Goal: Information Seeking & Learning: Learn about a topic

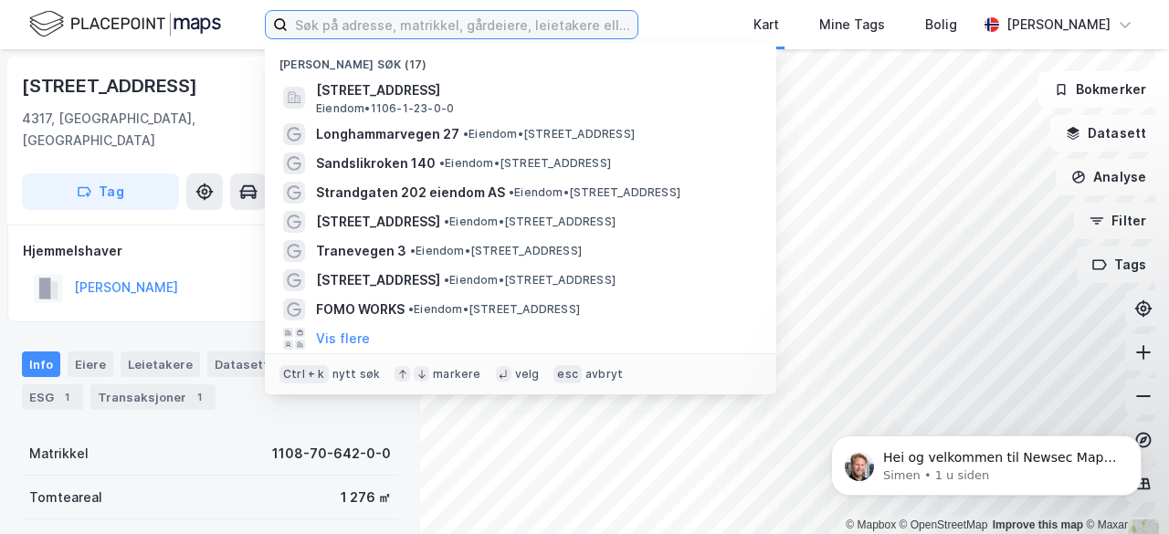
click at [430, 17] on input at bounding box center [463, 24] width 350 height 27
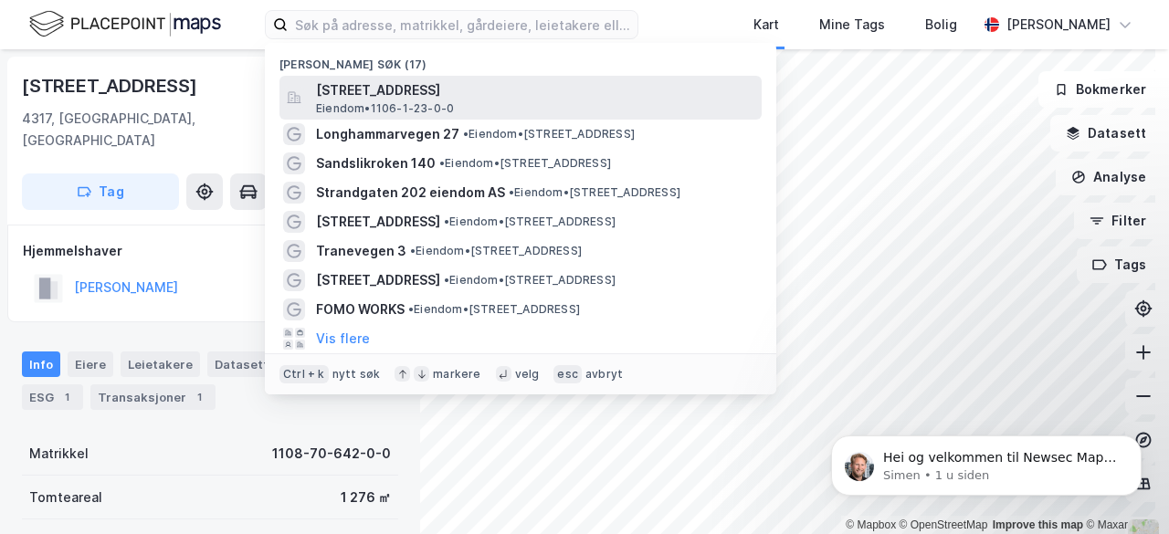
click at [462, 97] on span "[STREET_ADDRESS]" at bounding box center [535, 90] width 438 height 22
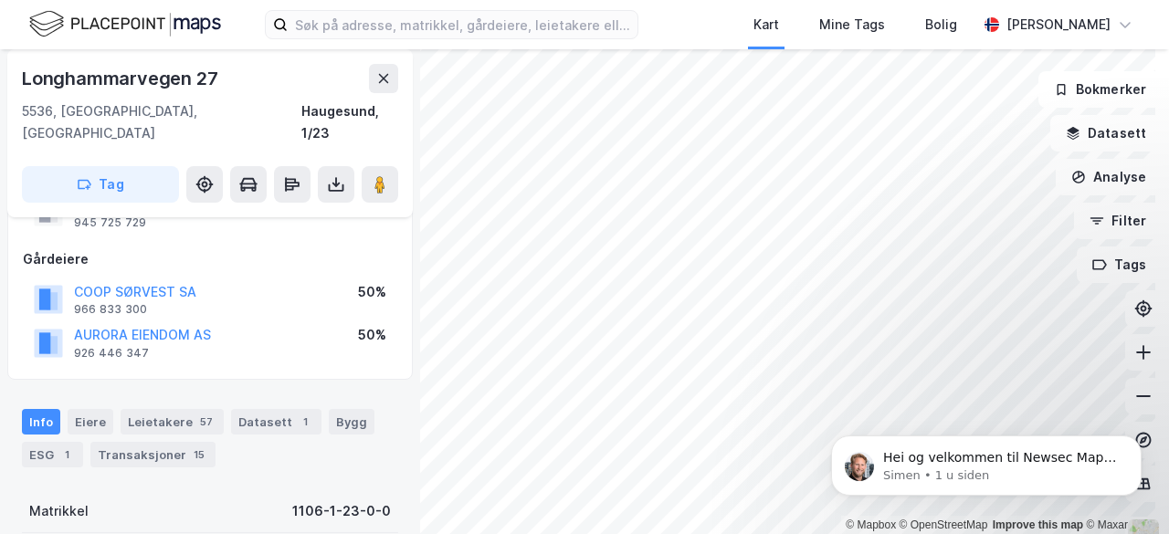
scroll to position [124, 0]
click at [167, 408] on div "Leietakere 57" at bounding box center [172, 421] width 103 height 26
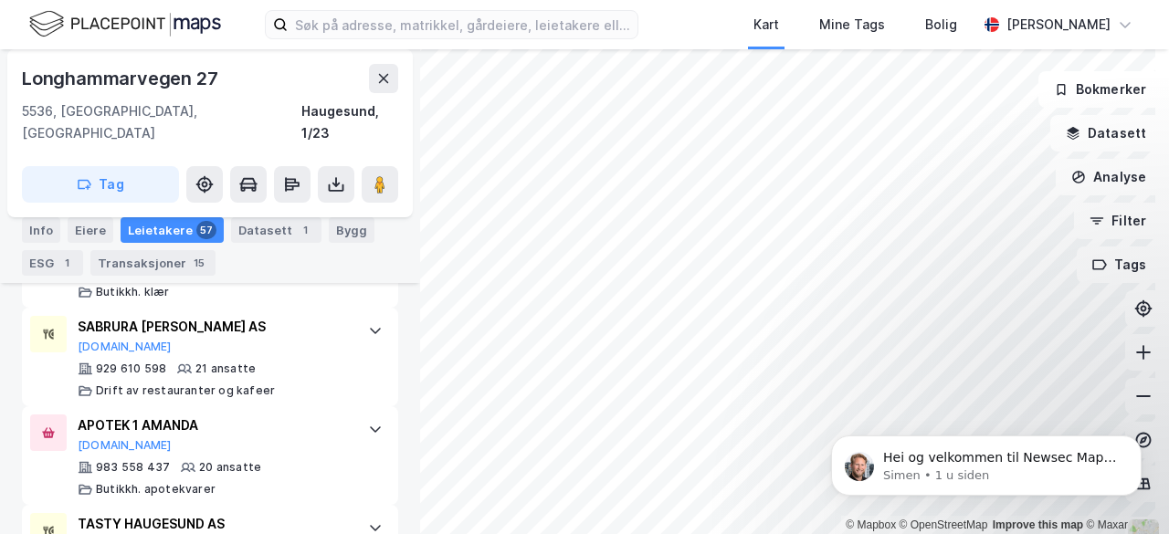
scroll to position [1238, 0]
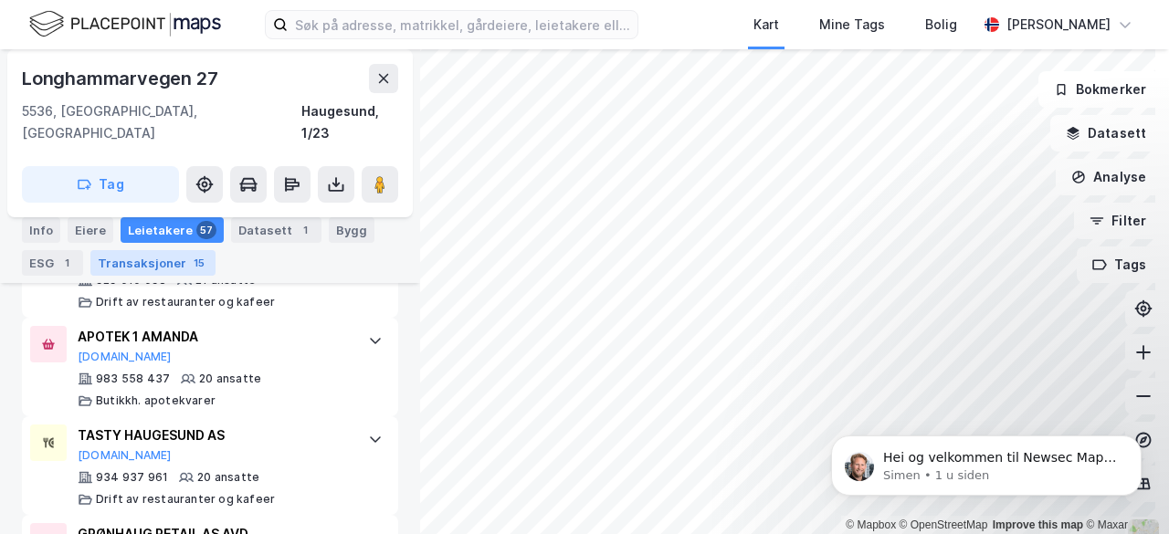
click at [142, 262] on div "Transaksjoner 15" at bounding box center [152, 263] width 125 height 26
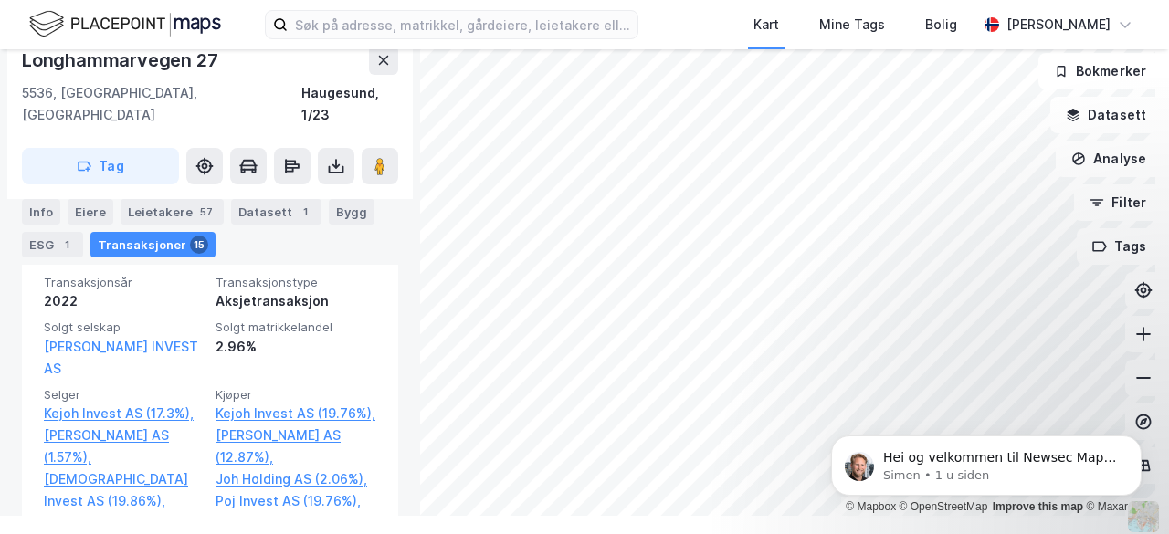
scroll to position [1303, 0]
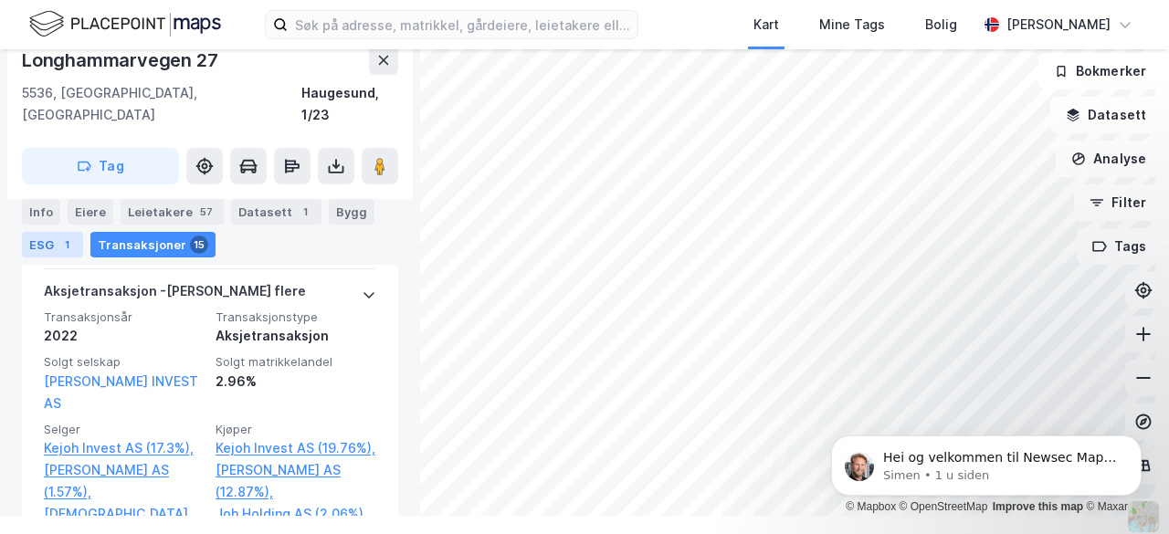
click at [44, 246] on div "ESG 1" at bounding box center [52, 245] width 61 height 26
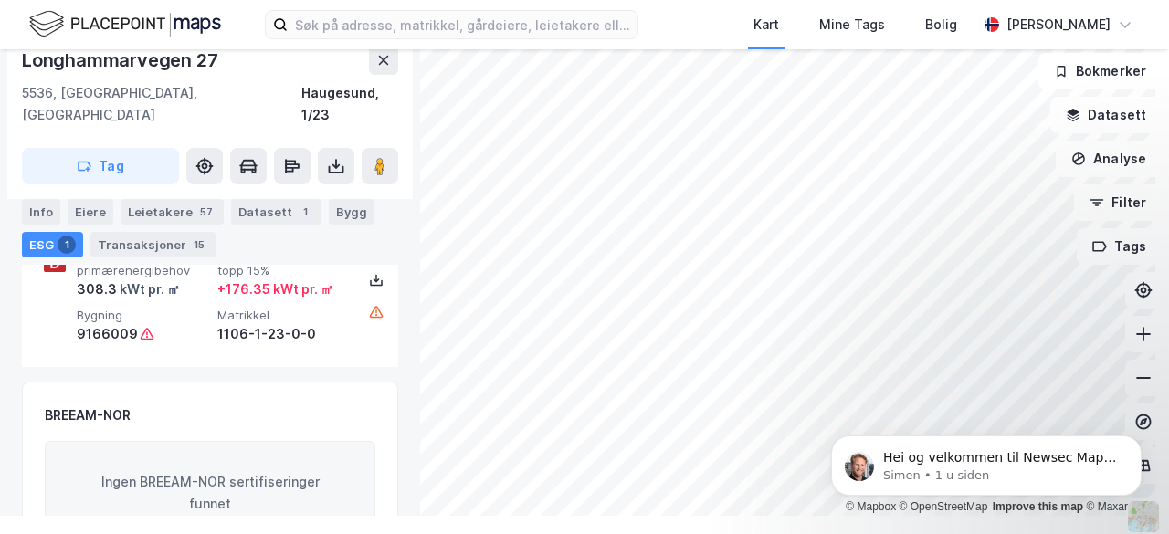
scroll to position [323, 0]
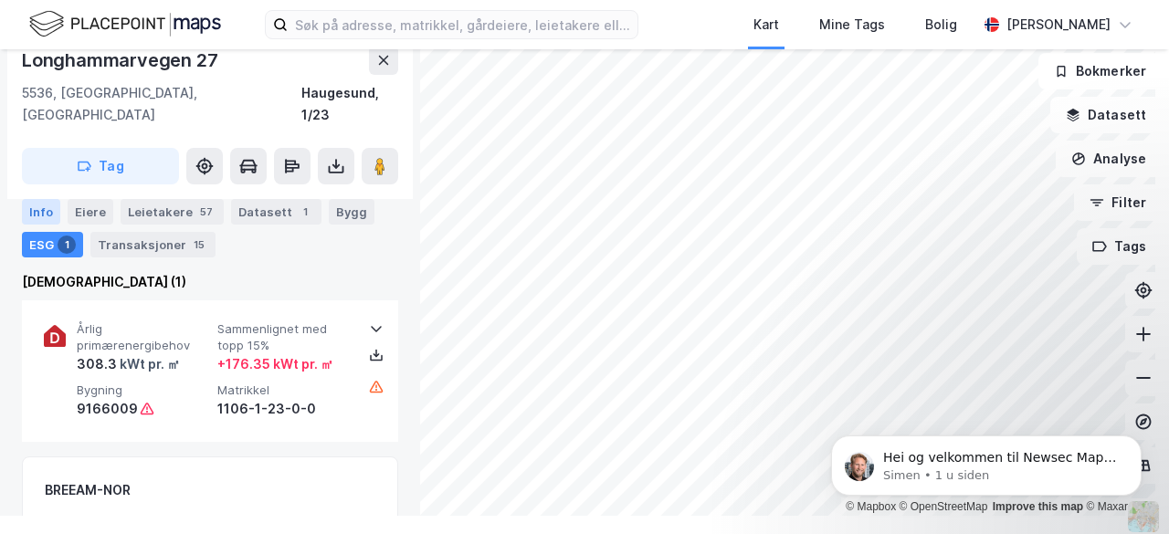
click at [35, 215] on div "Info" at bounding box center [41, 212] width 38 height 26
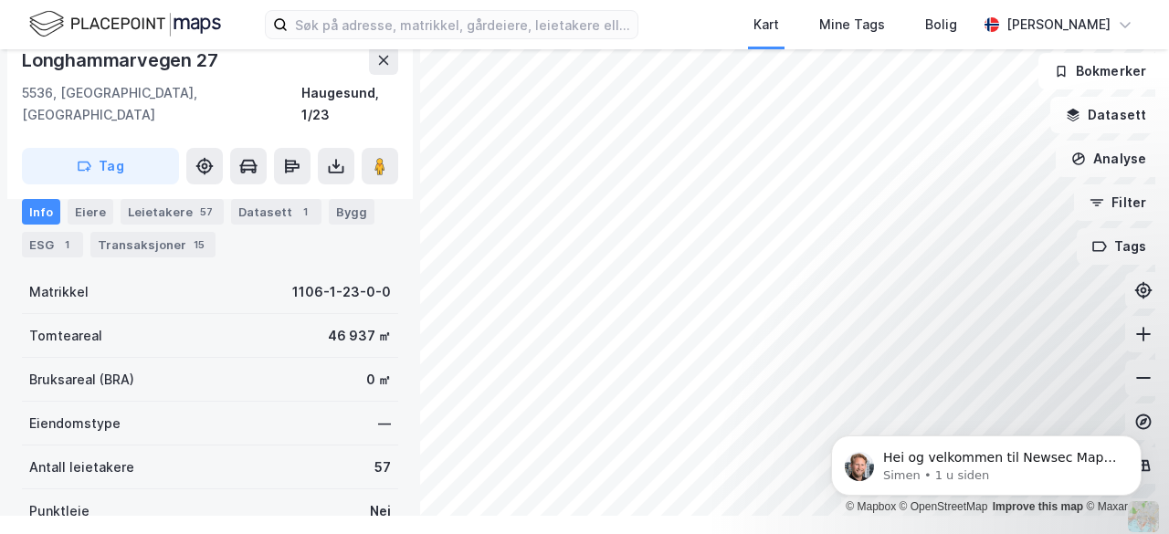
scroll to position [325, 0]
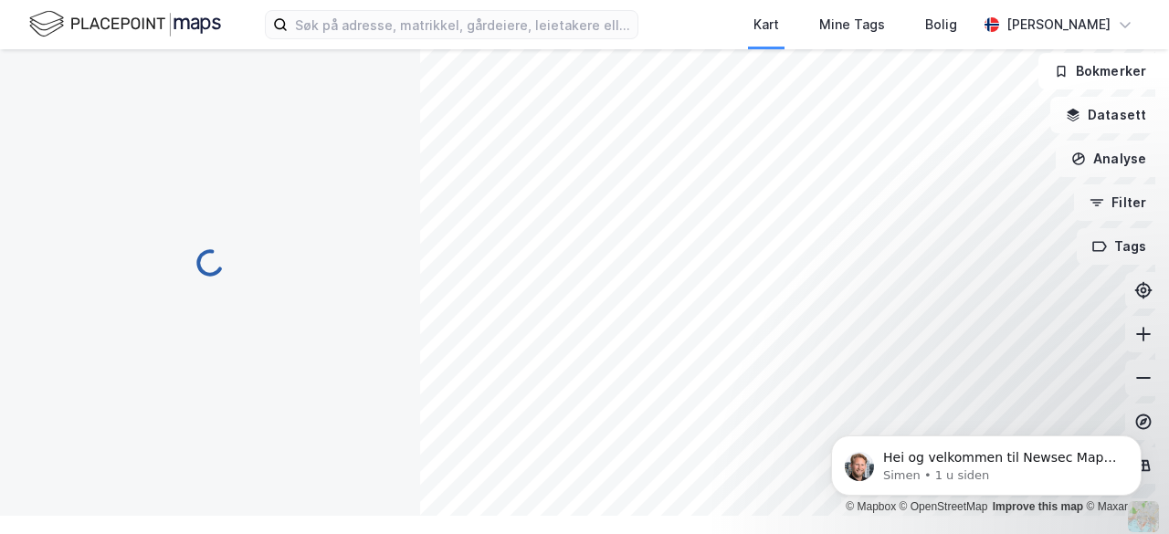
scroll to position [325, 0]
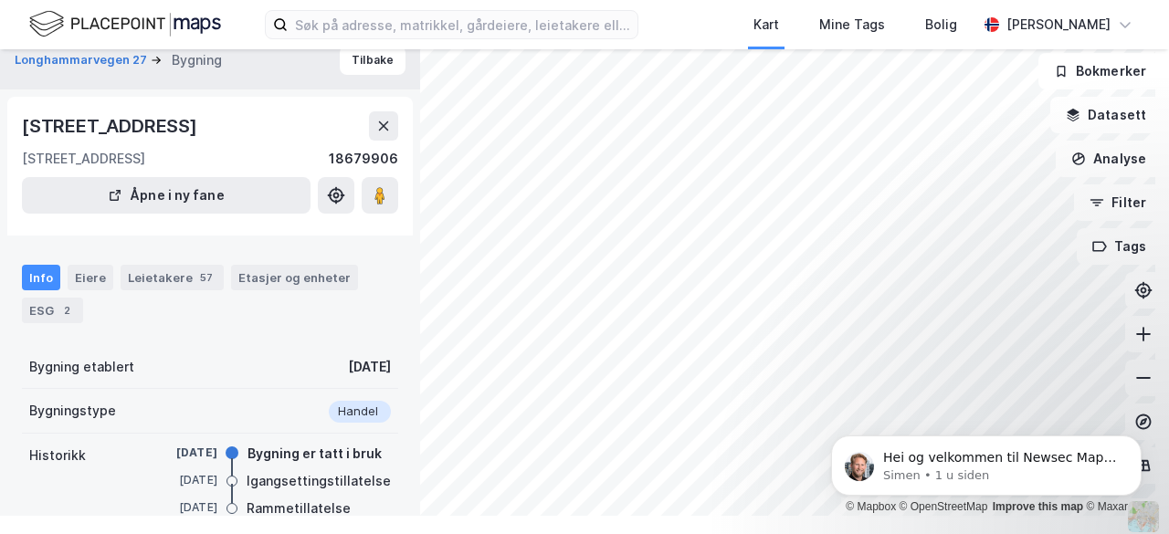
scroll to position [314, 0]
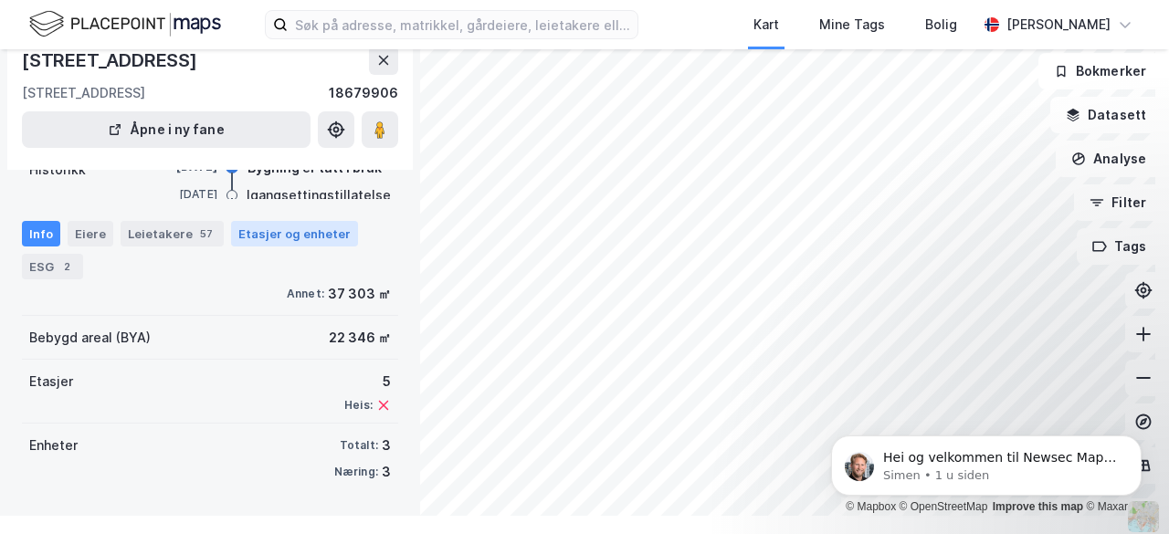
click at [272, 233] on div "Etasjer og enheter" at bounding box center [294, 234] width 112 height 16
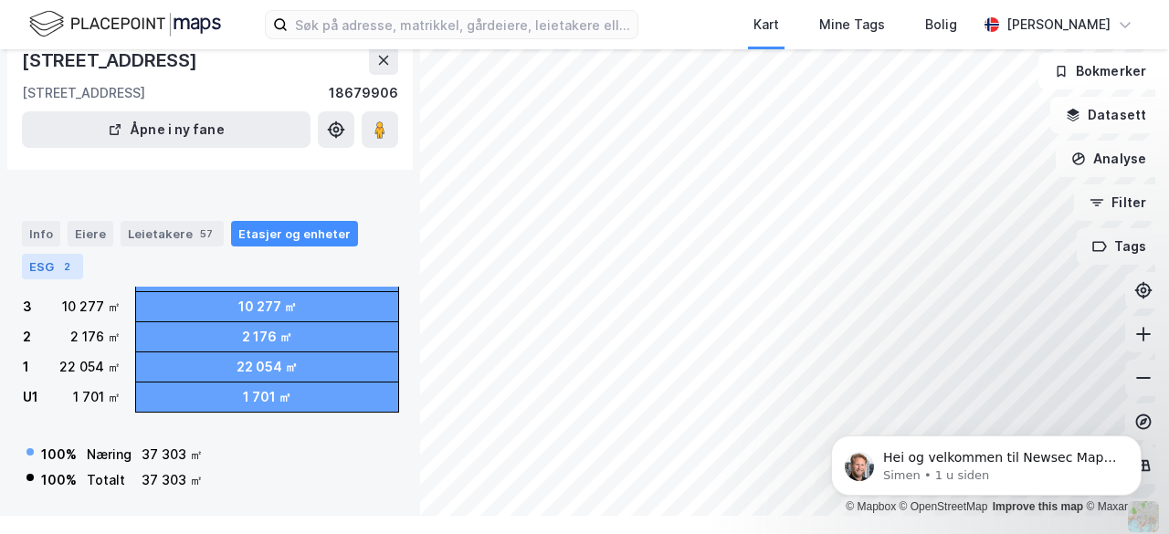
click at [50, 265] on div "ESG 2" at bounding box center [52, 267] width 61 height 26
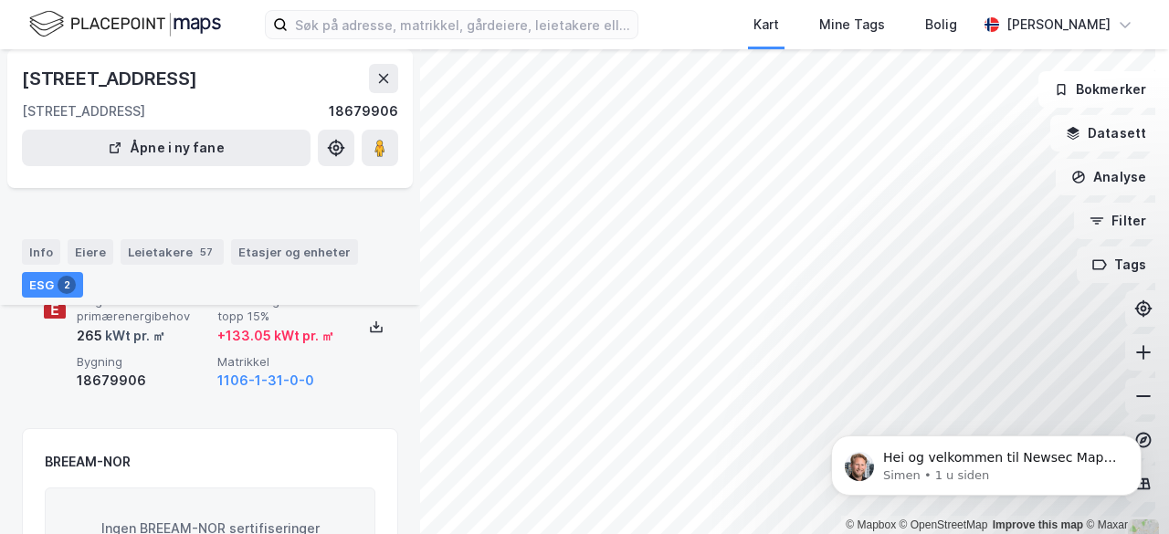
scroll to position [121, 0]
click at [369, 307] on icon at bounding box center [376, 299] width 15 height 15
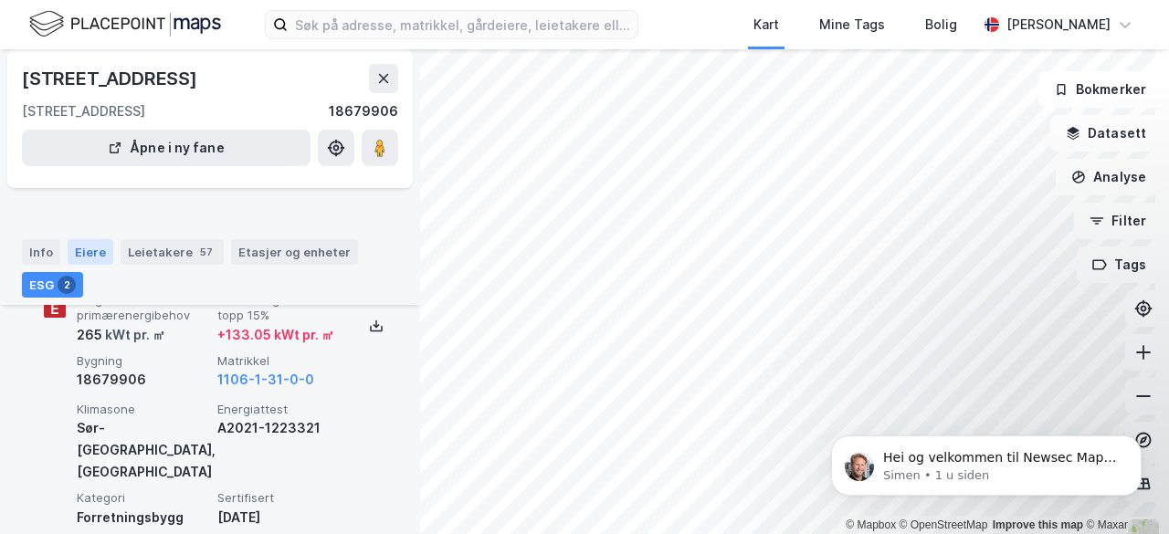
click at [80, 251] on div "Eiere" at bounding box center [91, 252] width 46 height 26
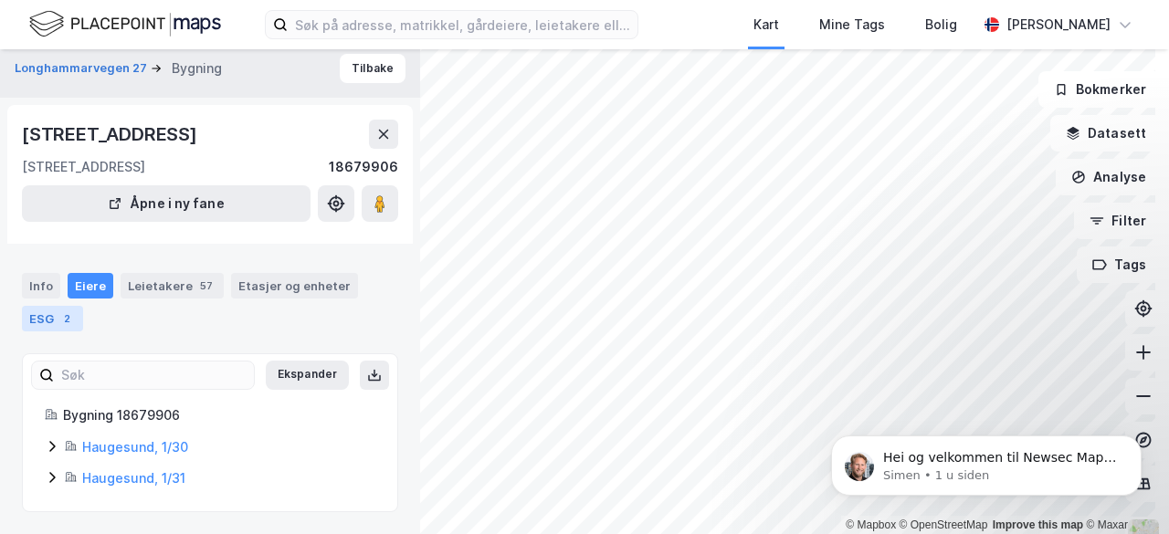
click at [52, 319] on div "ESG 2" at bounding box center [52, 319] width 61 height 26
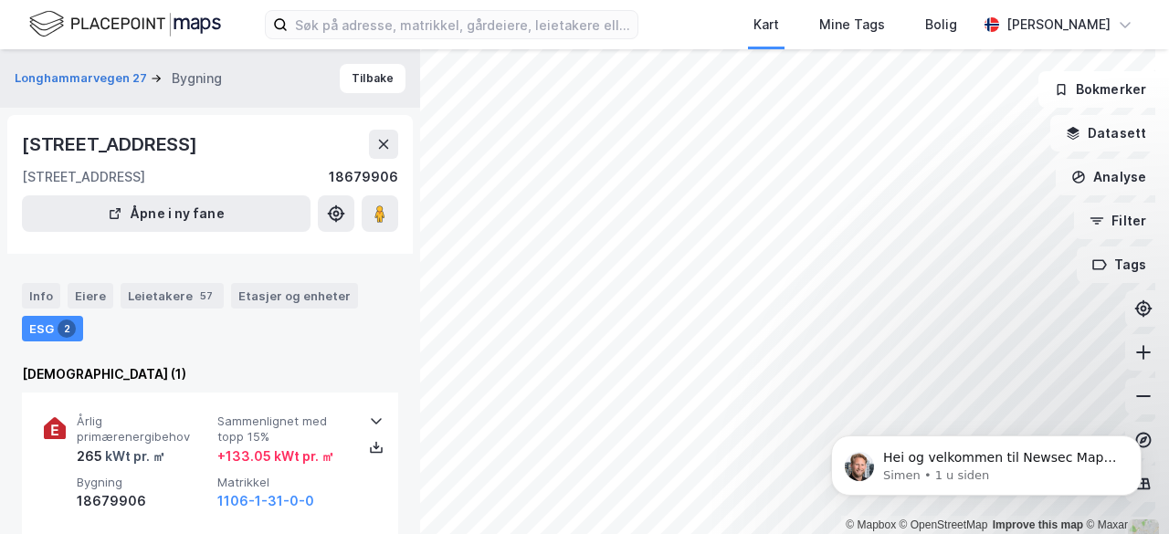
click at [60, 342] on div "ESG 2" at bounding box center [52, 329] width 61 height 26
click at [380, 142] on div "[STREET_ADDRESS]" at bounding box center [210, 144] width 376 height 29
click at [383, 152] on icon at bounding box center [383, 144] width 15 height 15
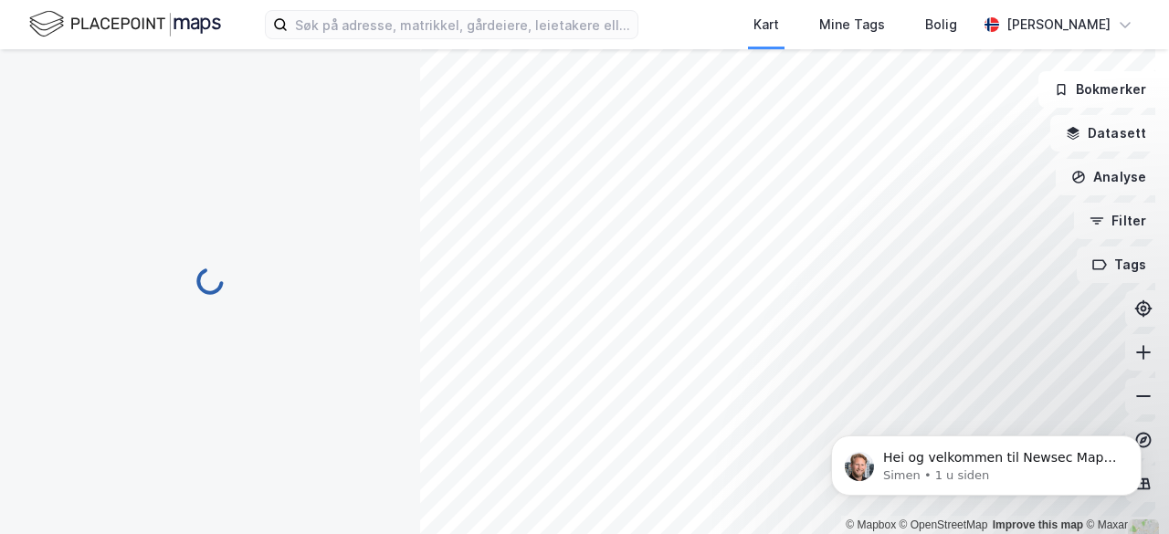
scroll to position [16, 0]
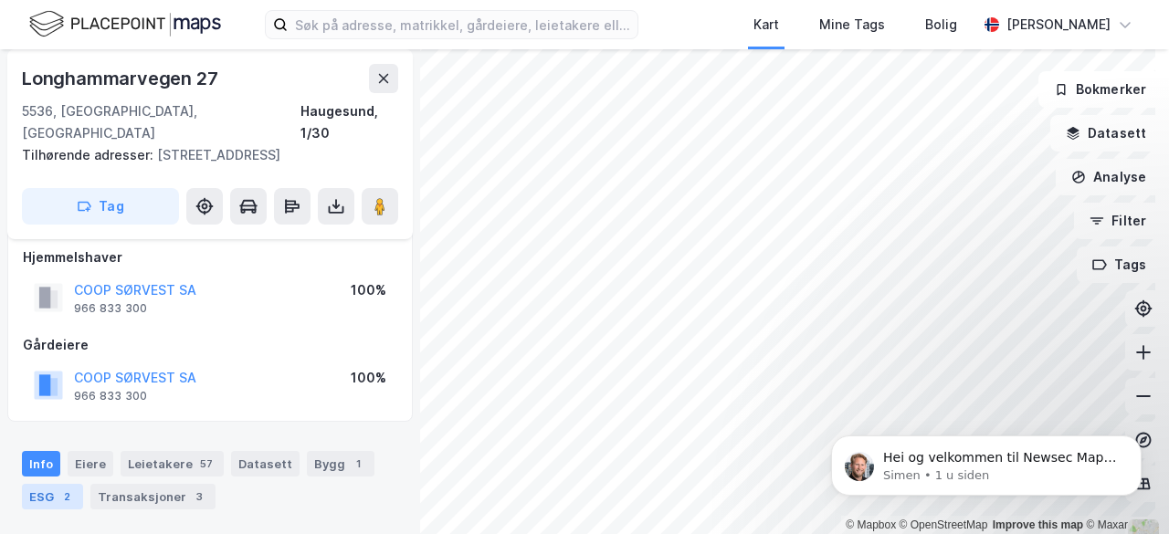
click at [46, 494] on div "ESG 2" at bounding box center [52, 497] width 61 height 26
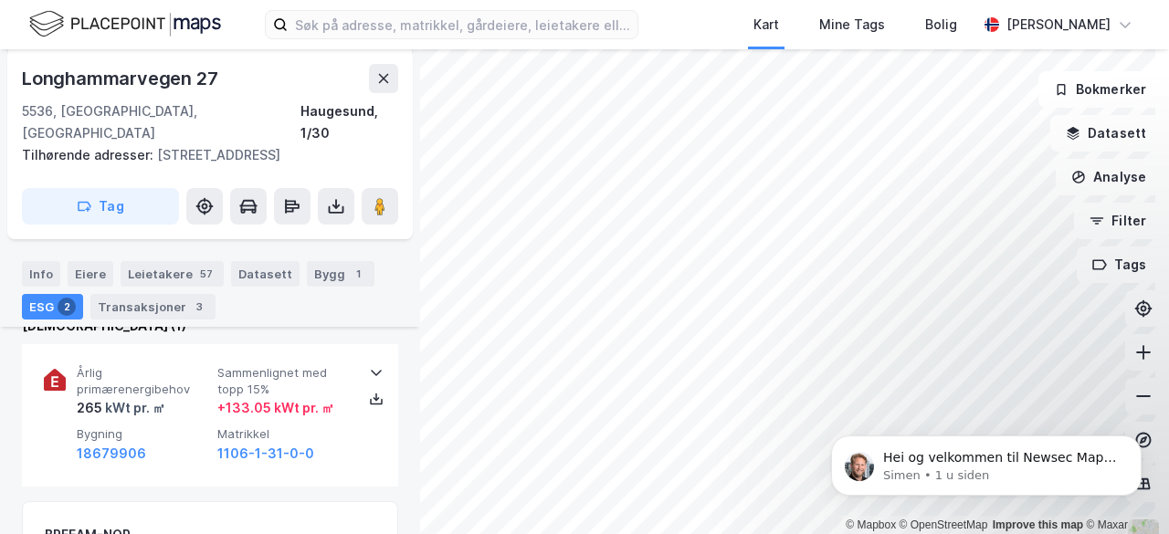
scroll to position [231, 0]
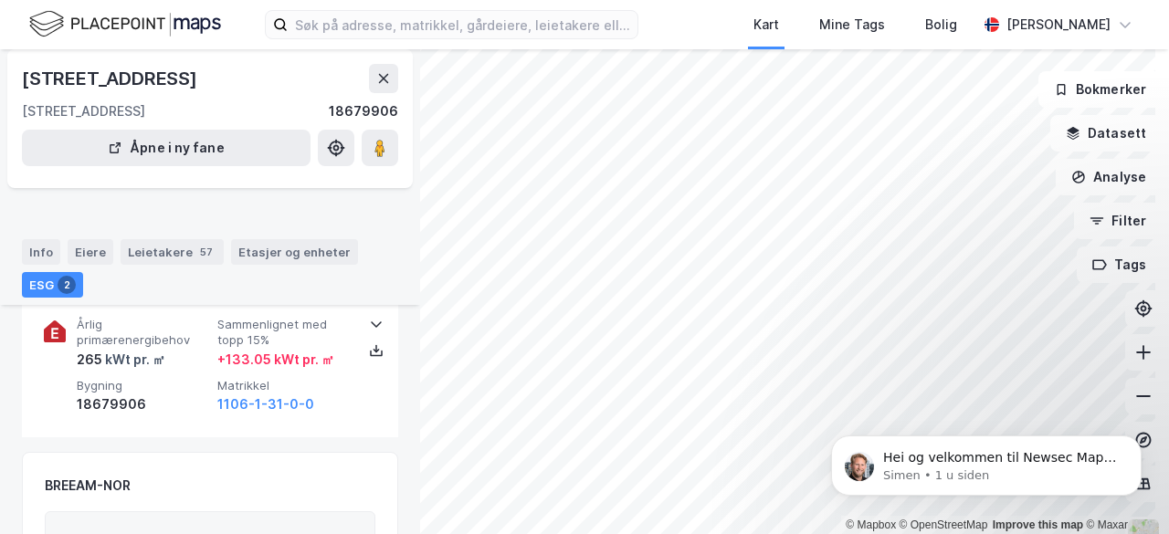
scroll to position [98, 0]
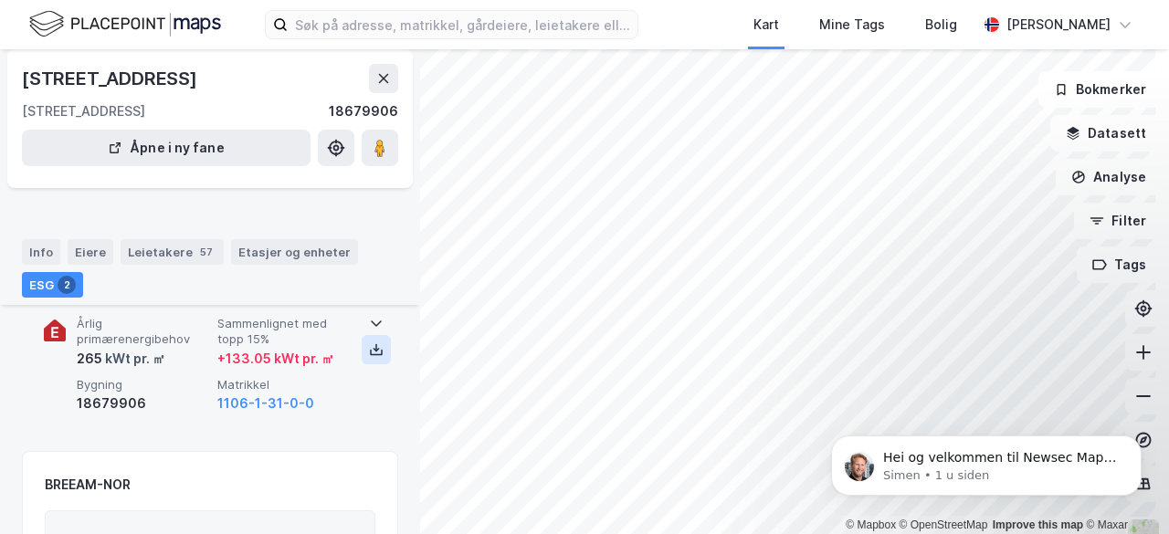
click at [368, 364] on button at bounding box center [376, 349] width 29 height 29
